Goal: Information Seeking & Learning: Learn about a topic

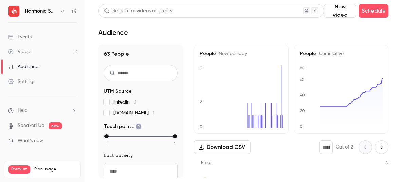
click at [126, 115] on span "[DOMAIN_NAME] 1" at bounding box center [133, 113] width 41 height 7
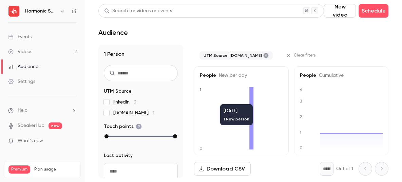
scroll to position [2, 0]
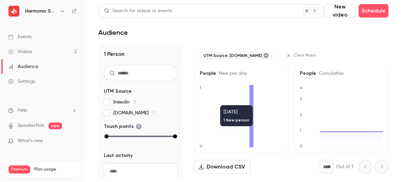
click at [253, 102] on icon at bounding box center [251, 116] width 4 height 63
click at [248, 96] on icon "0 1" at bounding box center [241, 116] width 83 height 63
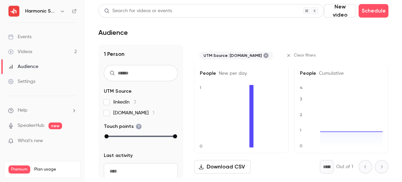
click at [109, 117] on div "1 Person UTM Source linkedin 3 [DOMAIN_NAME] 1 Touch points Last activity Navig…" at bounding box center [140, 112] width 85 height 134
click at [102, 115] on div "1 Person UTM Source linkedin 3 [DOMAIN_NAME] 1 Touch points Last activity Navig…" at bounding box center [140, 112] width 85 height 134
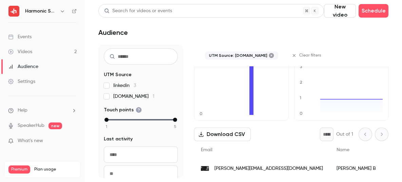
scroll to position [35, 0]
click at [256, 167] on span "[PERSON_NAME][EMAIL_ADDRESS][DOMAIN_NAME]" at bounding box center [268, 168] width 108 height 7
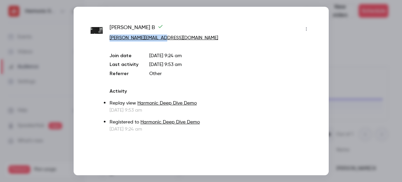
drag, startPoint x: 180, startPoint y: 37, endPoint x: 110, endPoint y: 38, distance: 70.2
click at [110, 38] on p "[PERSON_NAME][EMAIL_ADDRESS][DOMAIN_NAME]" at bounding box center [210, 38] width 202 height 7
copy link "[PERSON_NAME][EMAIL_ADDRESS][DOMAIN_NAME]"
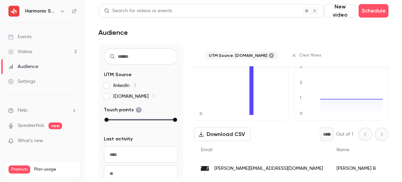
scroll to position [0, 0]
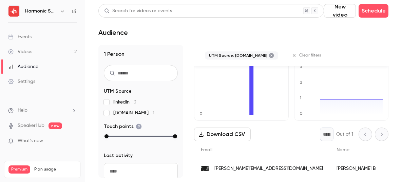
click at [120, 113] on span "[DOMAIN_NAME] 1" at bounding box center [133, 113] width 41 height 7
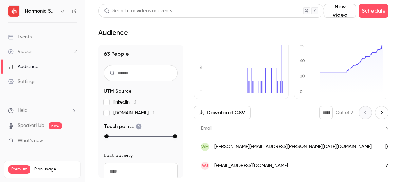
scroll to position [81, 0]
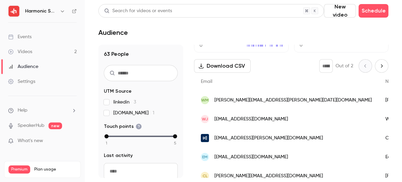
click at [117, 102] on span "linkedin 3" at bounding box center [124, 102] width 23 height 7
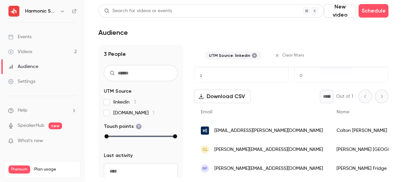
scroll to position [73, 0]
click at [113, 104] on label "linkedin 3" at bounding box center [141, 102] width 74 height 7
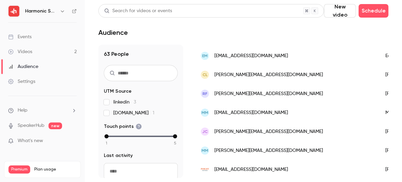
scroll to position [225, 0]
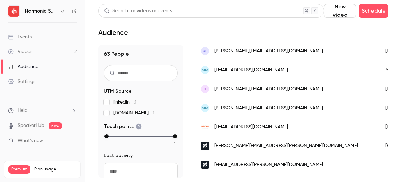
click at [292, 132] on div "[EMAIL_ADDRESS][DOMAIN_NAME]" at bounding box center [286, 127] width 184 height 19
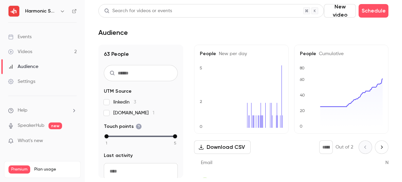
click at [61, 55] on link "Videos 2" at bounding box center [42, 51] width 85 height 15
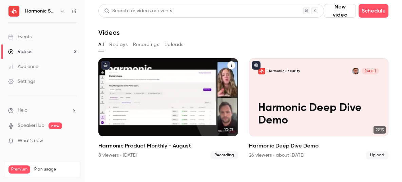
click at [164, 145] on h2 "Harmonic Product Monthly - August" at bounding box center [168, 146] width 140 height 8
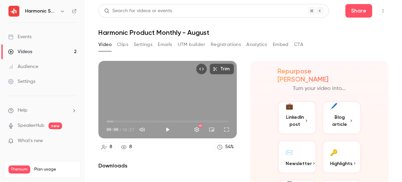
click at [226, 48] on button "Registrations" at bounding box center [226, 44] width 30 height 11
